Goal: Information Seeking & Learning: Learn about a topic

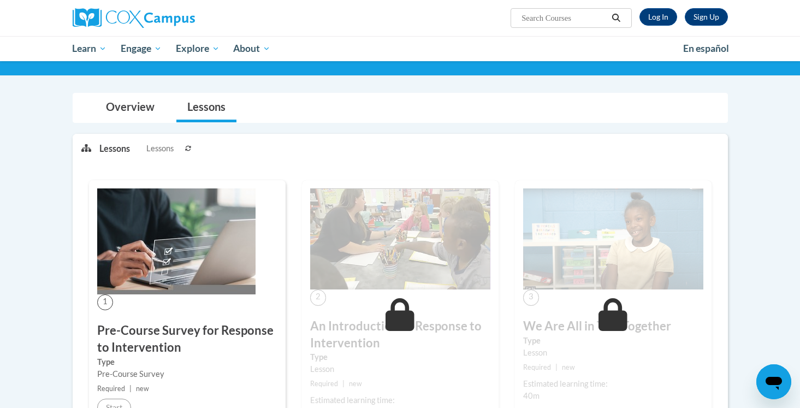
scroll to position [61, 0]
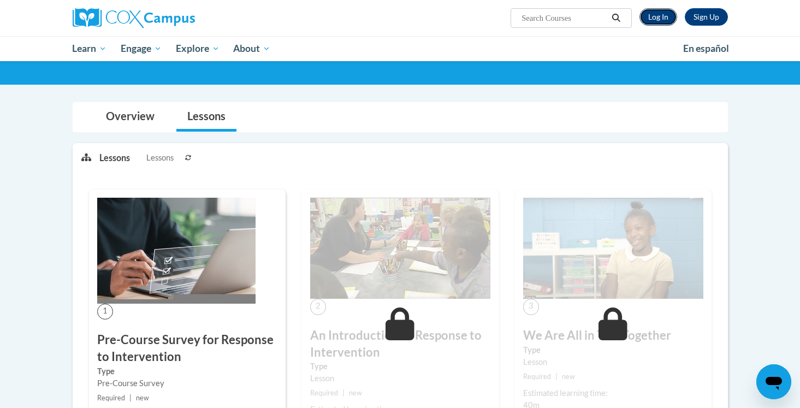
click at [658, 25] on link "Log In" at bounding box center [659, 16] width 38 height 17
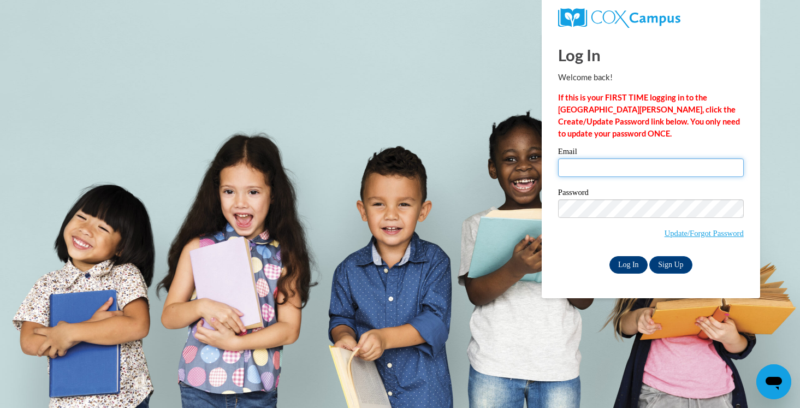
type input "kelsleal@hssdschools.org"
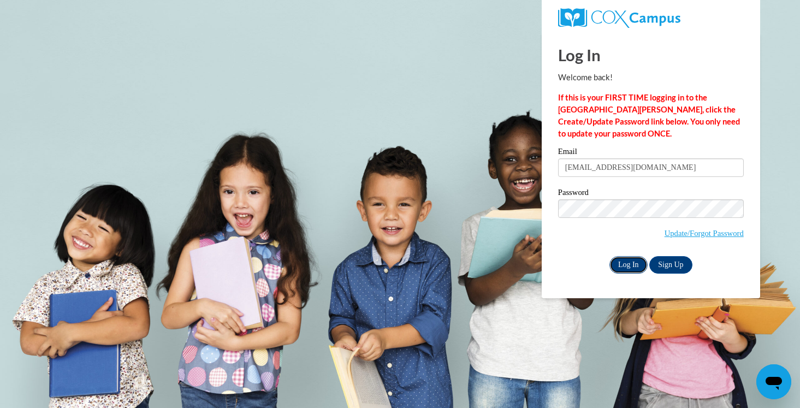
click at [625, 261] on input "Log In" at bounding box center [629, 264] width 38 height 17
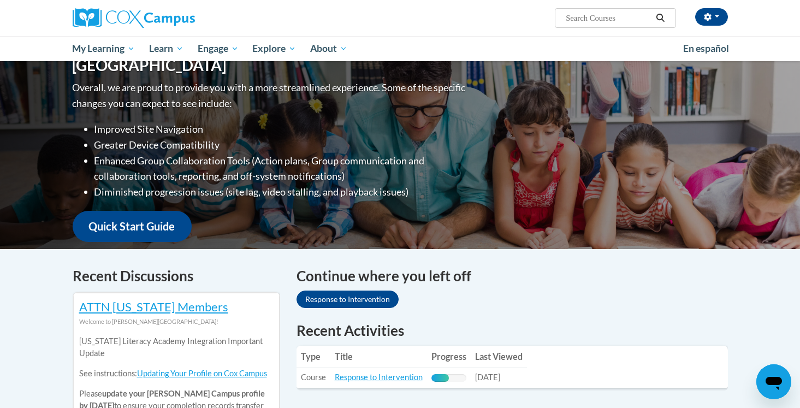
scroll to position [222, 0]
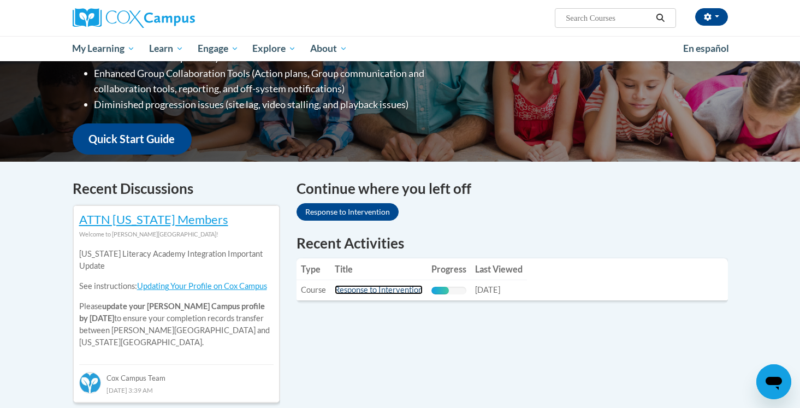
click at [379, 286] on link "Response to Intervention" at bounding box center [379, 289] width 88 height 9
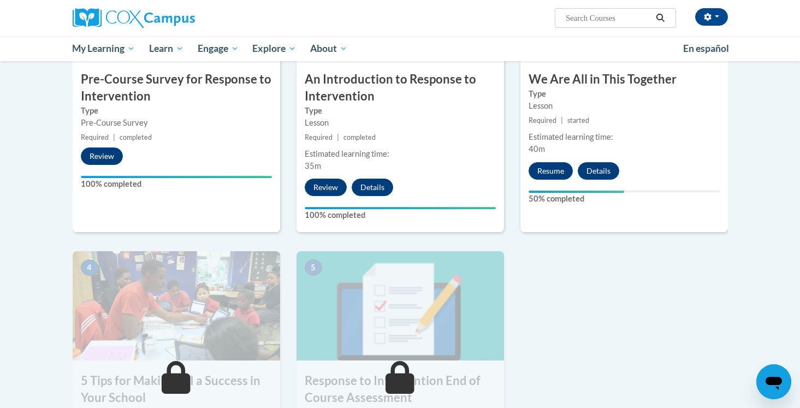
scroll to position [334, 0]
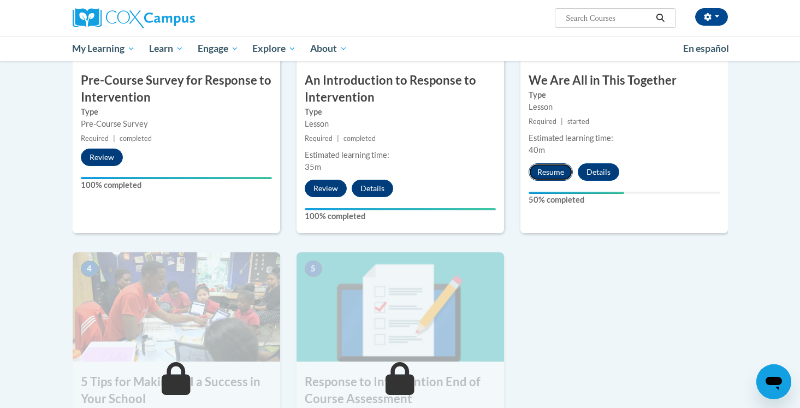
click at [547, 175] on button "Resume" at bounding box center [551, 171] width 44 height 17
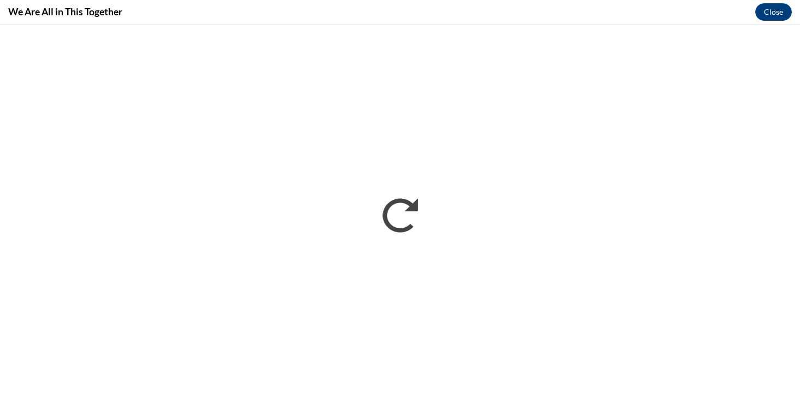
scroll to position [0, 0]
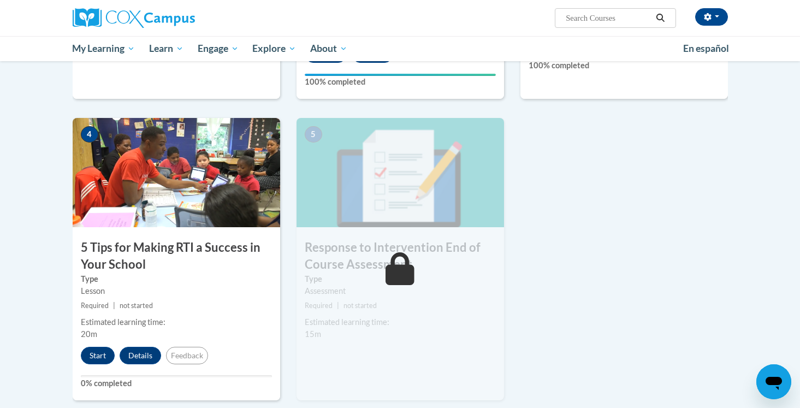
scroll to position [471, 0]
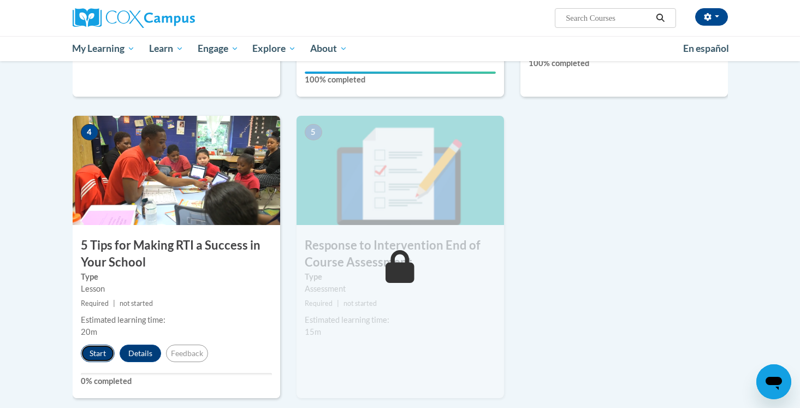
click at [105, 358] on button "Start" at bounding box center [98, 353] width 34 height 17
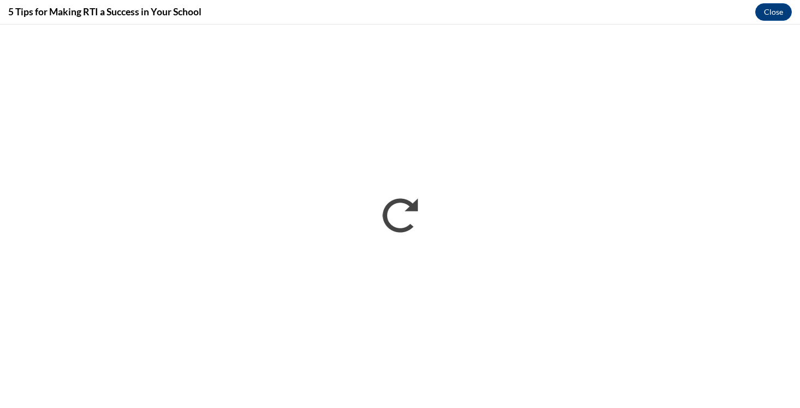
scroll to position [0, 0]
